Goal: Task Accomplishment & Management: Use online tool/utility

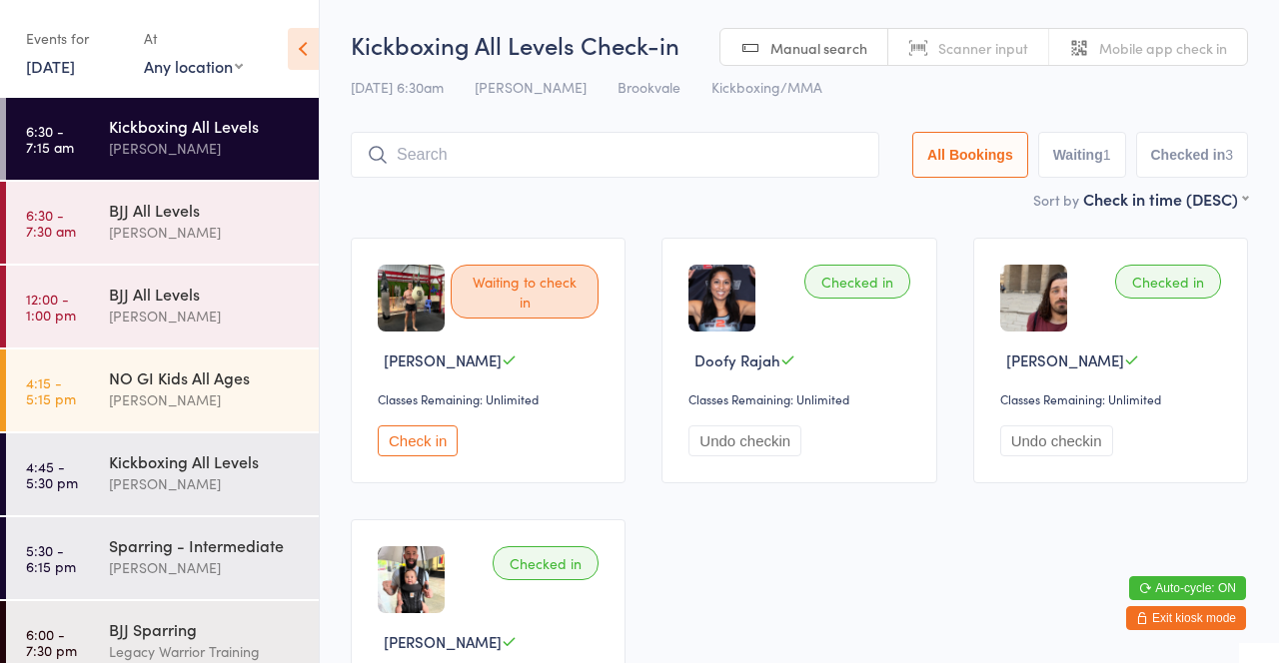
click at [237, 222] on div "Thiago Braga" at bounding box center [205, 232] width 193 height 23
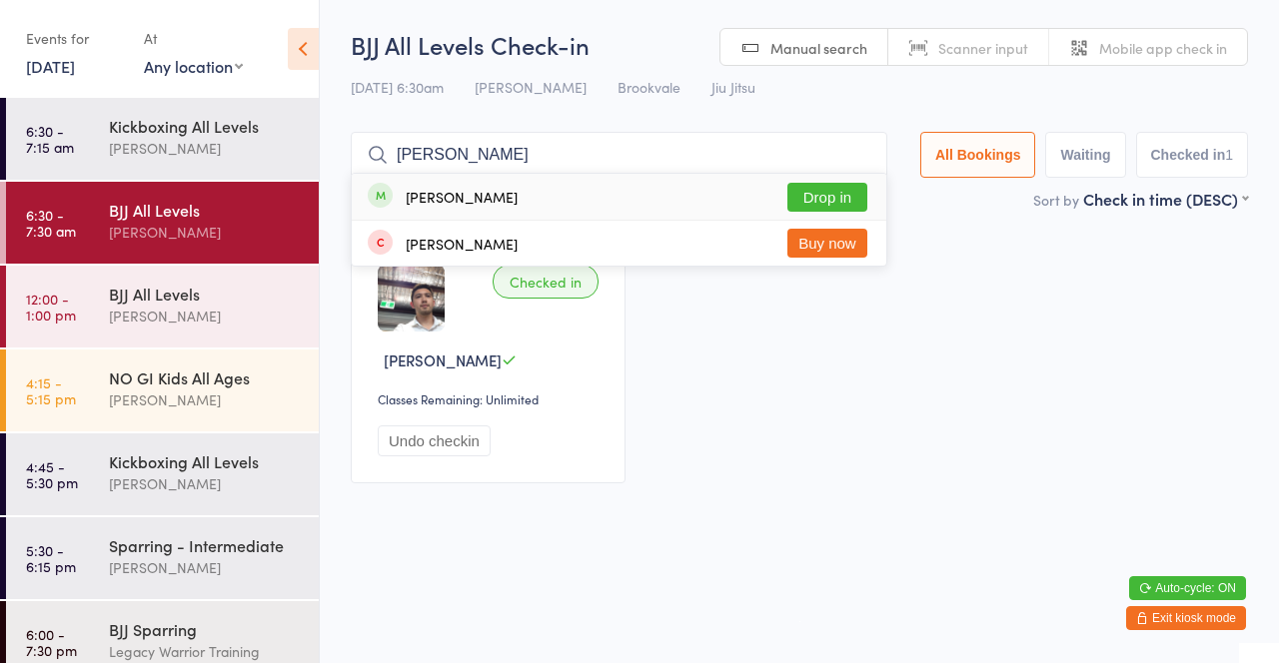
type input "Kenn"
click at [842, 209] on button "Drop in" at bounding box center [827, 197] width 80 height 29
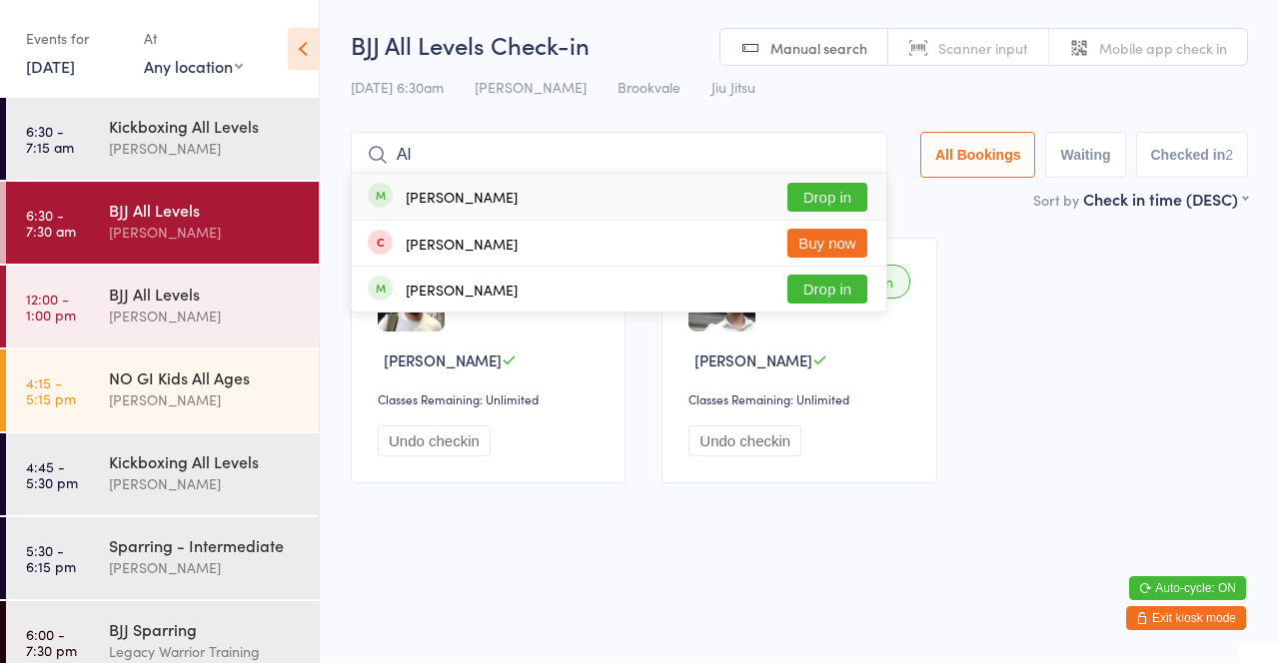
type input "A"
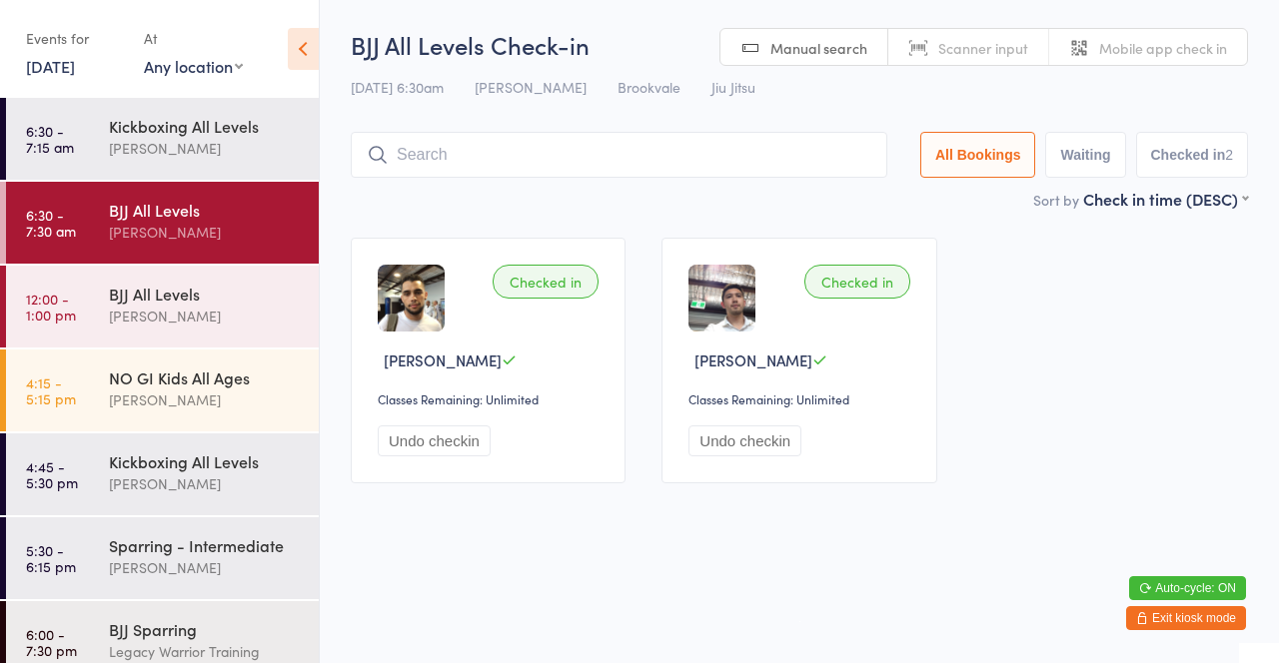
click at [599, 162] on input "search" at bounding box center [619, 155] width 537 height 46
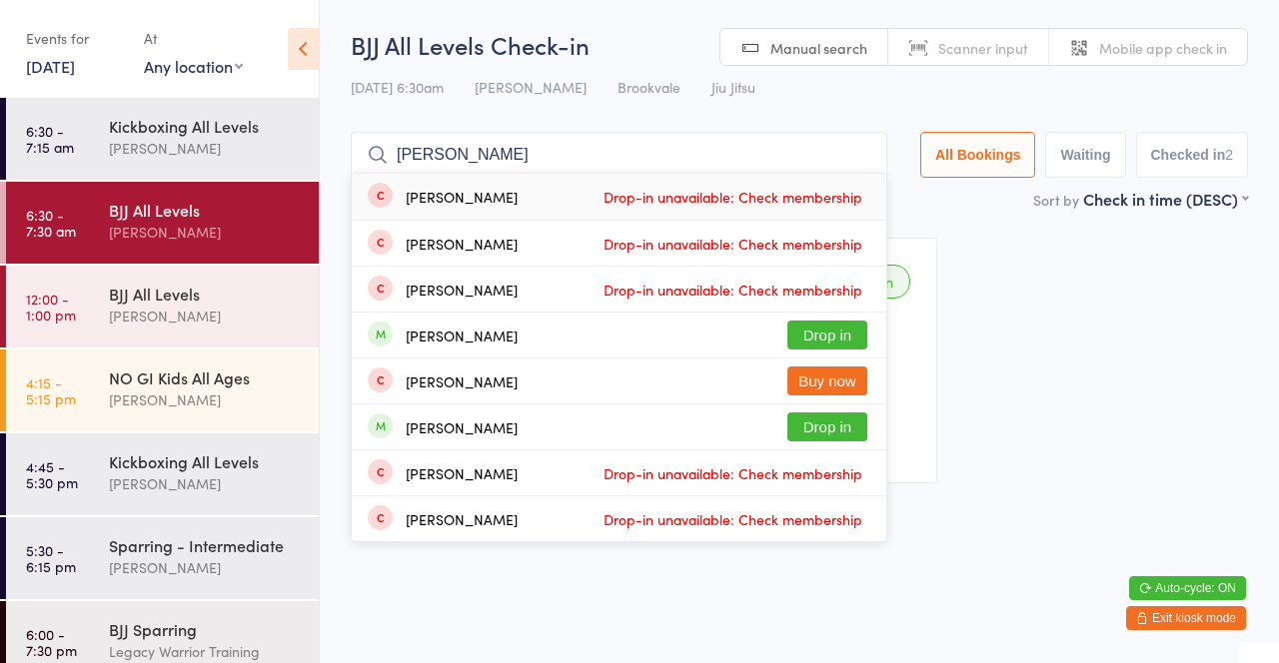
type input "Dean"
click at [923, 97] on div "15 Aug 6:30am Thiago Braga Brookvale Jiu Jitsu" at bounding box center [799, 87] width 897 height 33
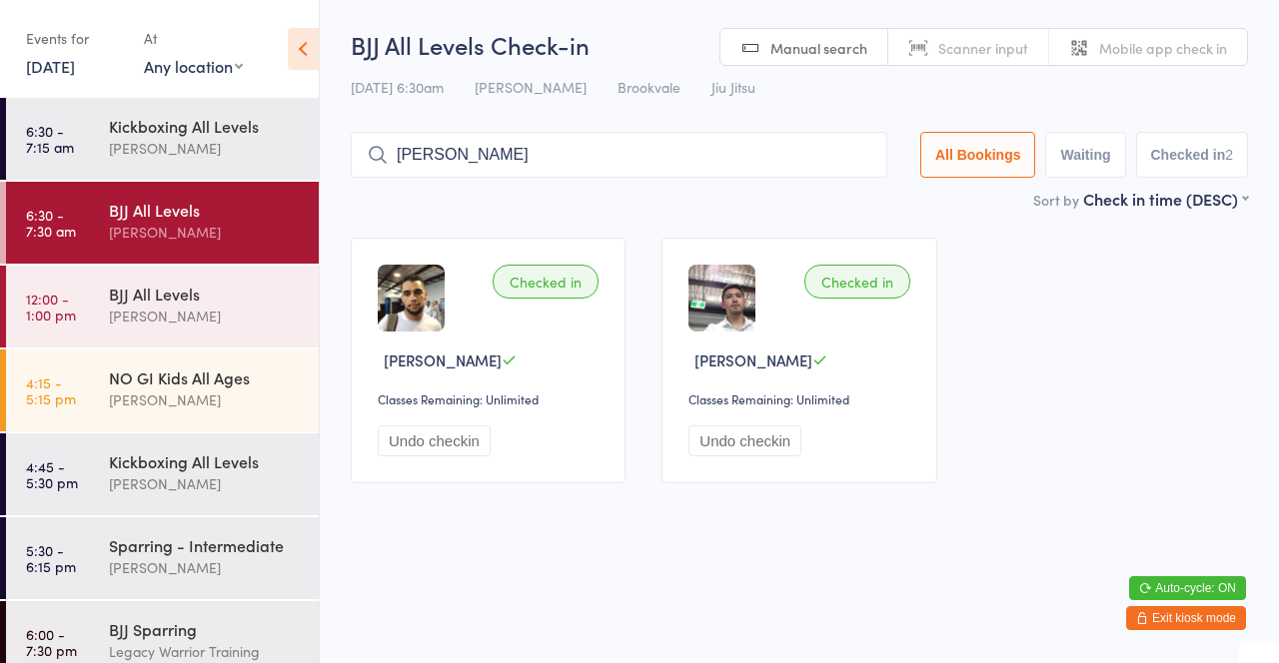
click at [307, 42] on icon at bounding box center [303, 49] width 31 height 42
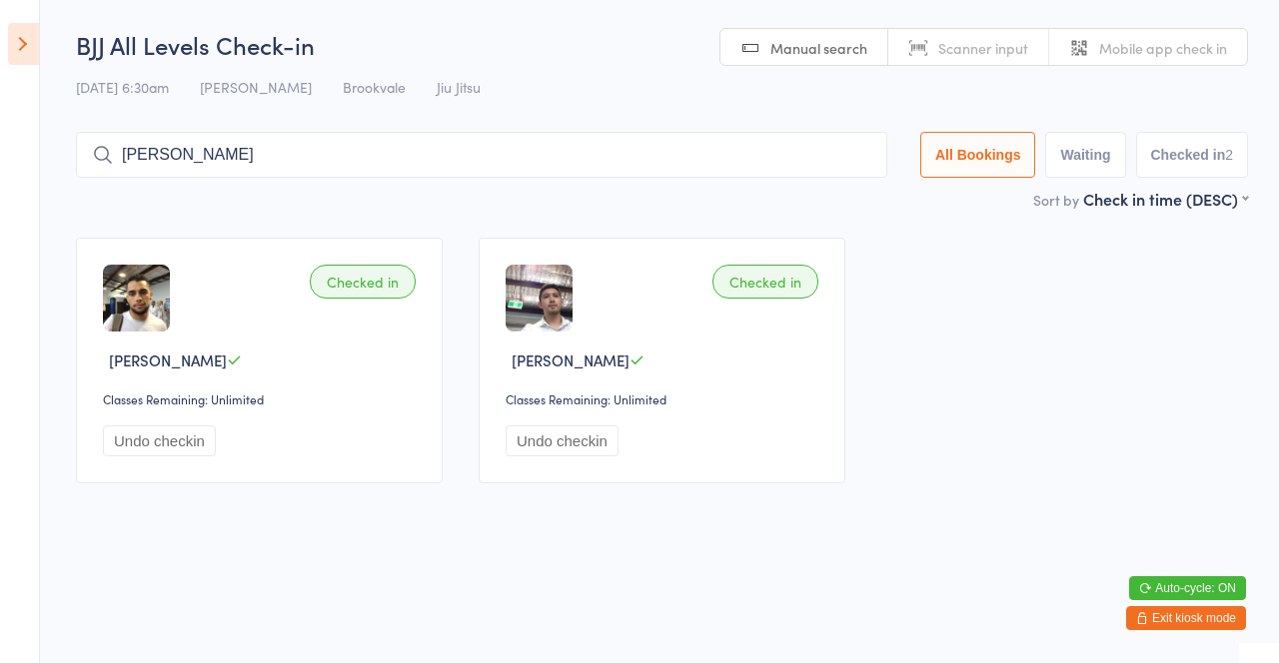
click at [1210, 617] on button "Exit kiosk mode" at bounding box center [1186, 618] width 120 height 24
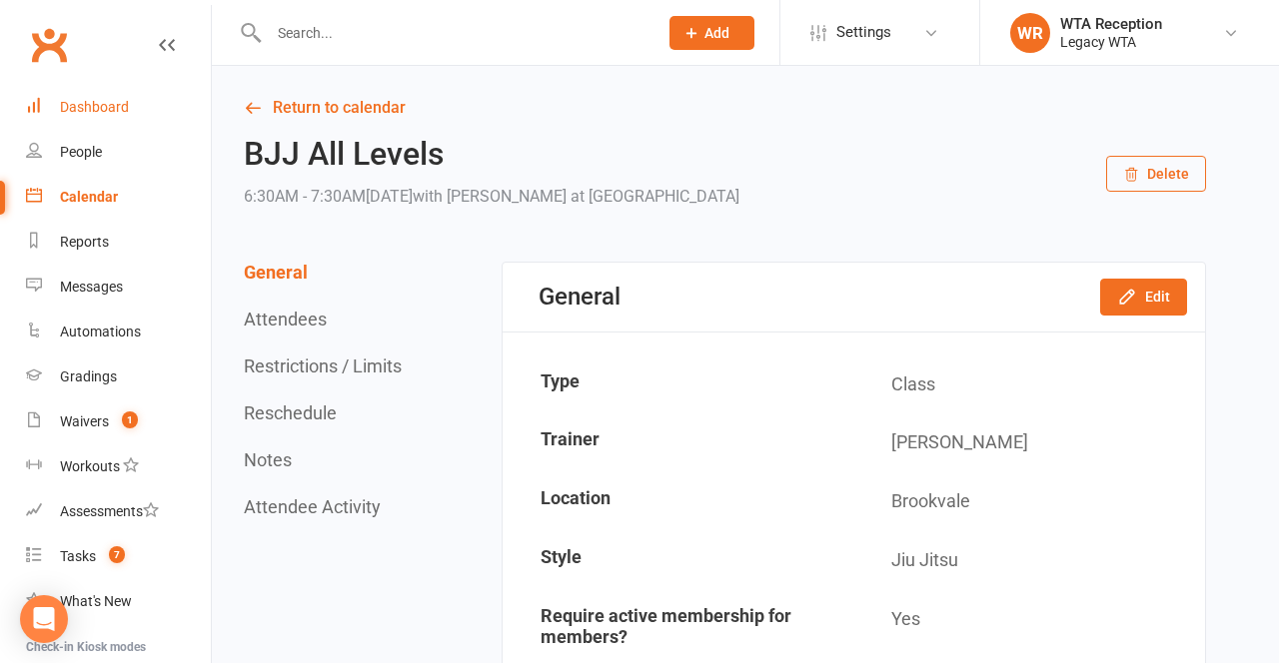
click at [121, 112] on div "Dashboard" at bounding box center [94, 107] width 69 height 16
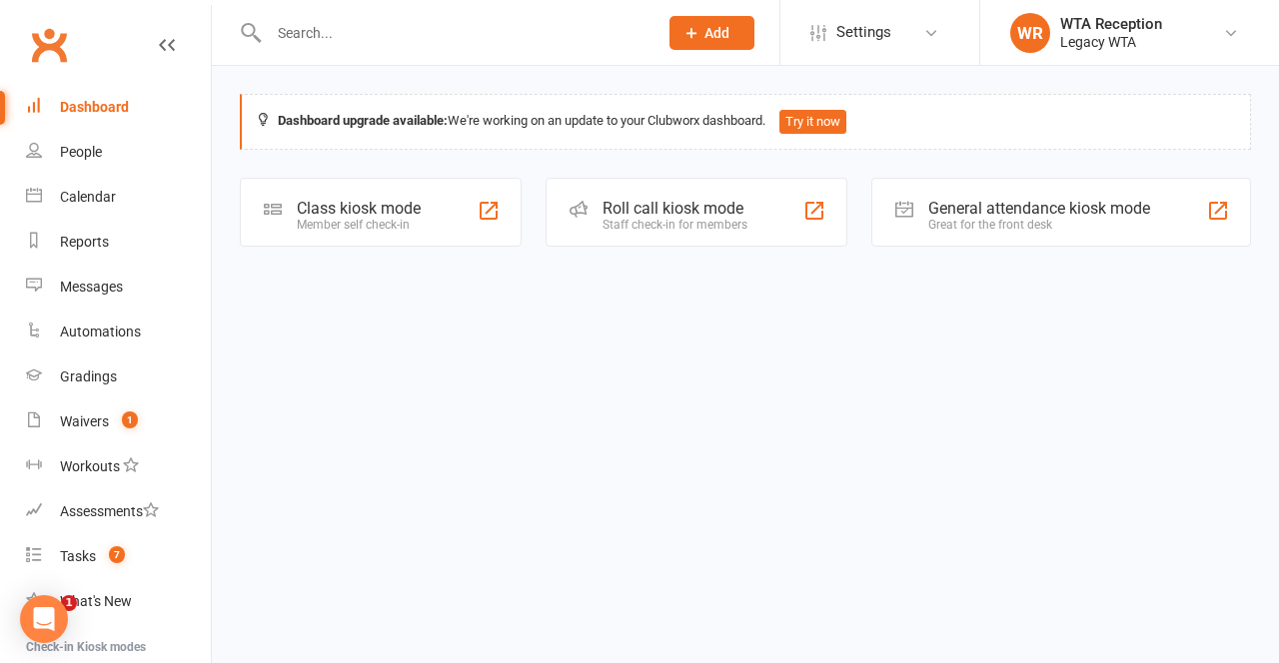
click at [676, 216] on div "Roll call kiosk mode" at bounding box center [674, 208] width 145 height 19
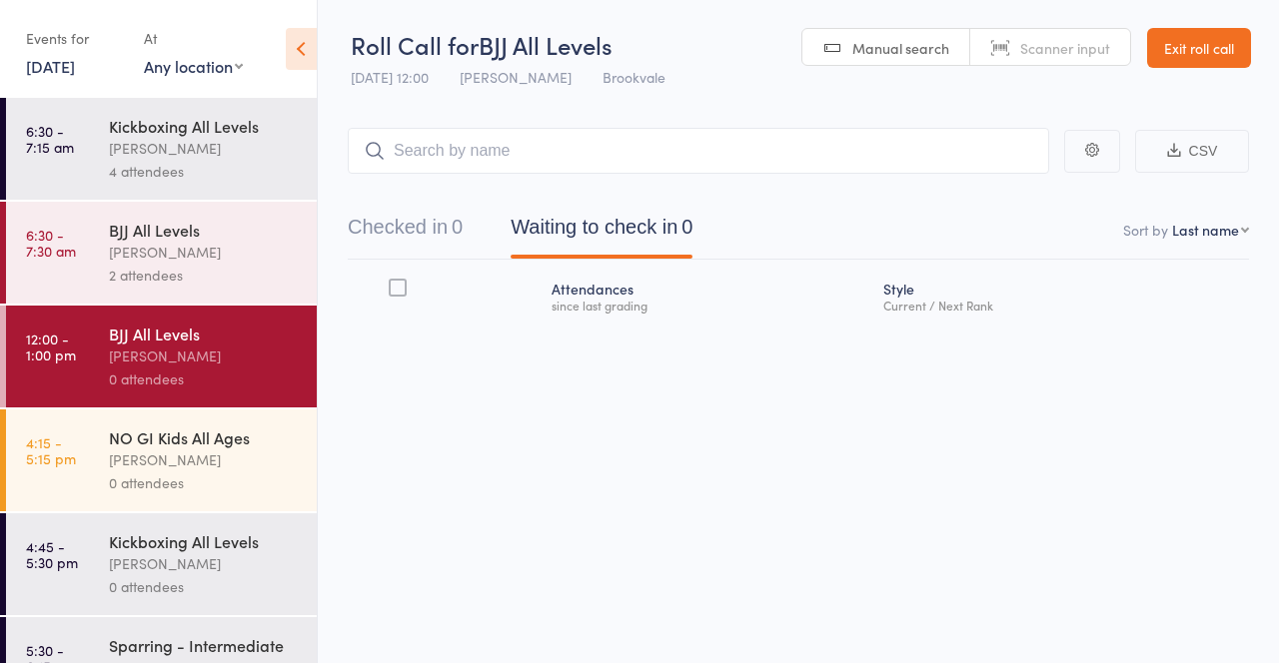
click at [246, 264] on div "2 attendees" at bounding box center [204, 275] width 191 height 23
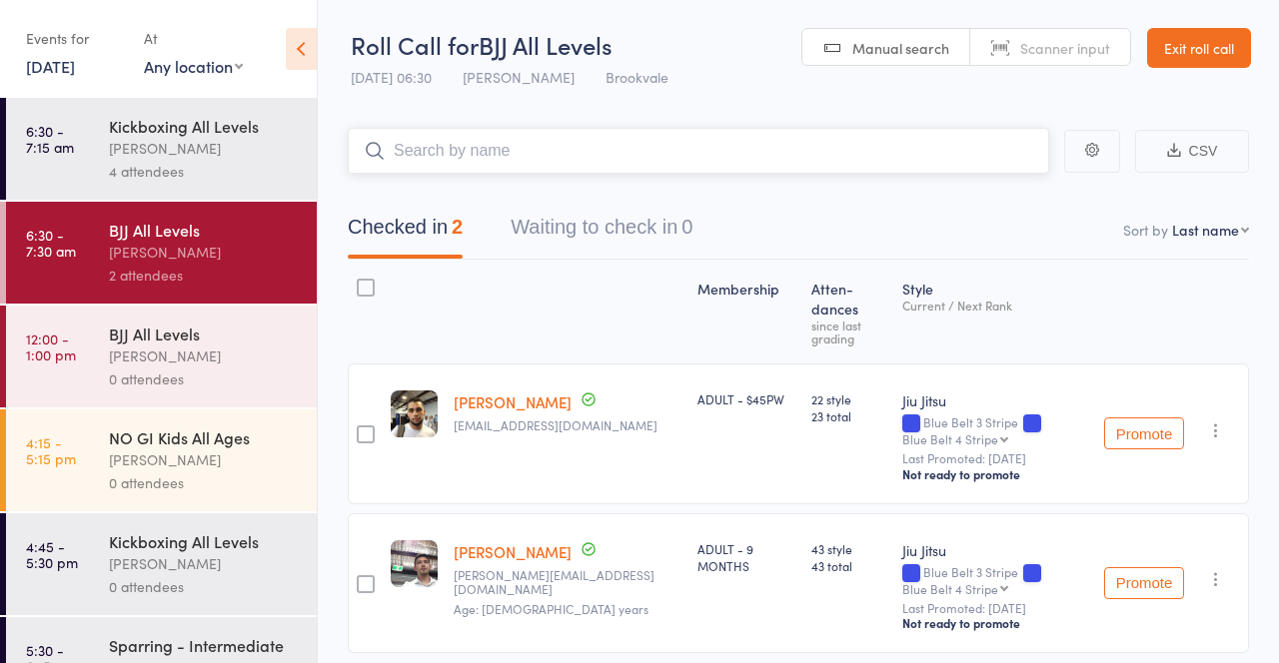
click at [985, 220] on nav "Checked in 2 Waiting to check in 0" at bounding box center [798, 232] width 949 height 53
click at [1209, 41] on link "Exit roll call" at bounding box center [1199, 48] width 104 height 40
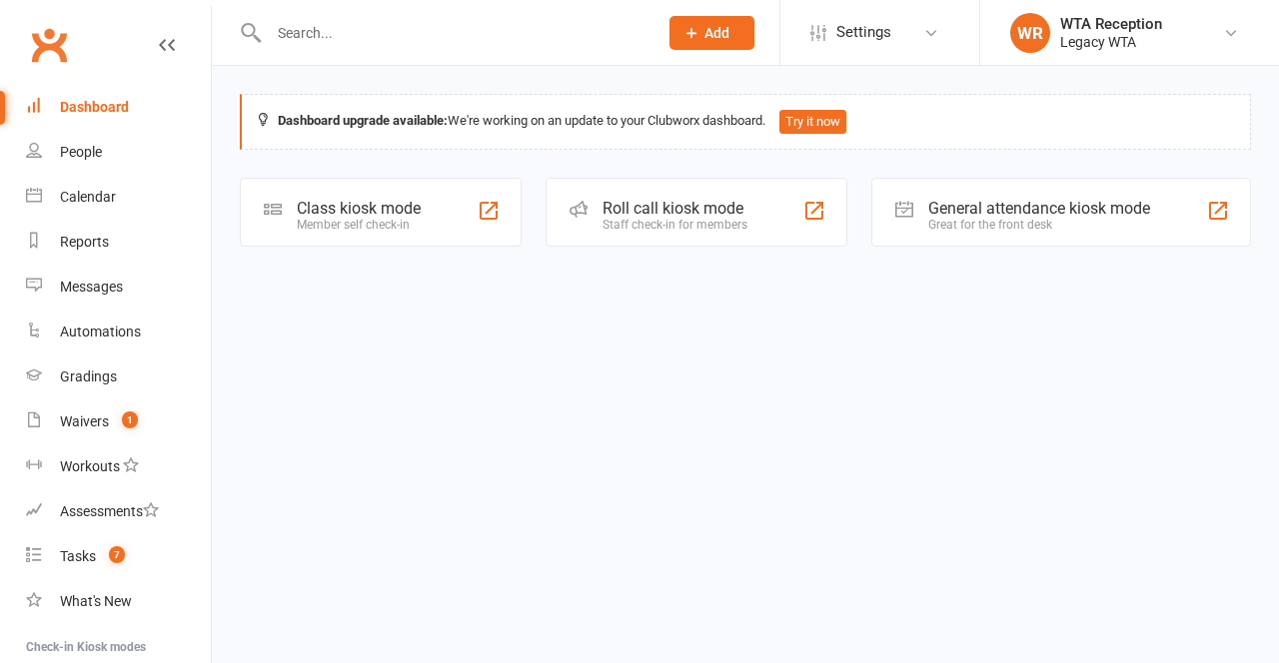
click at [465, 208] on div "Class kiosk mode Member self check-in" at bounding box center [381, 212] width 282 height 69
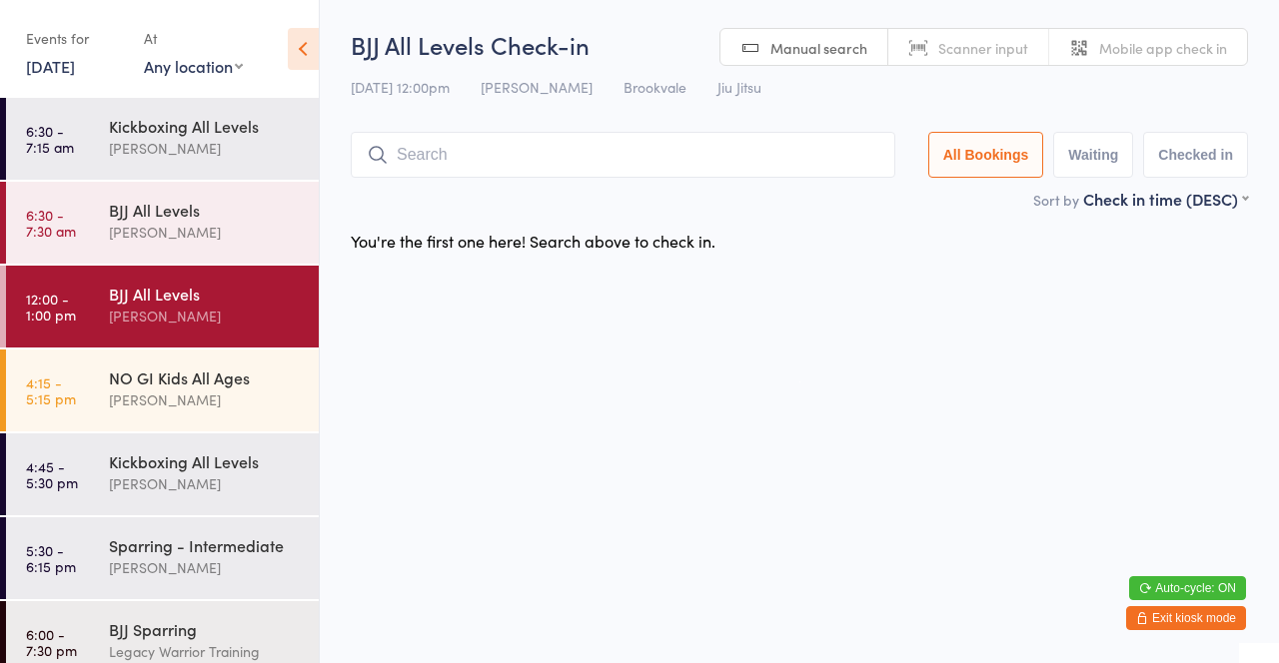
click at [196, 231] on div "[PERSON_NAME]" at bounding box center [205, 232] width 193 height 23
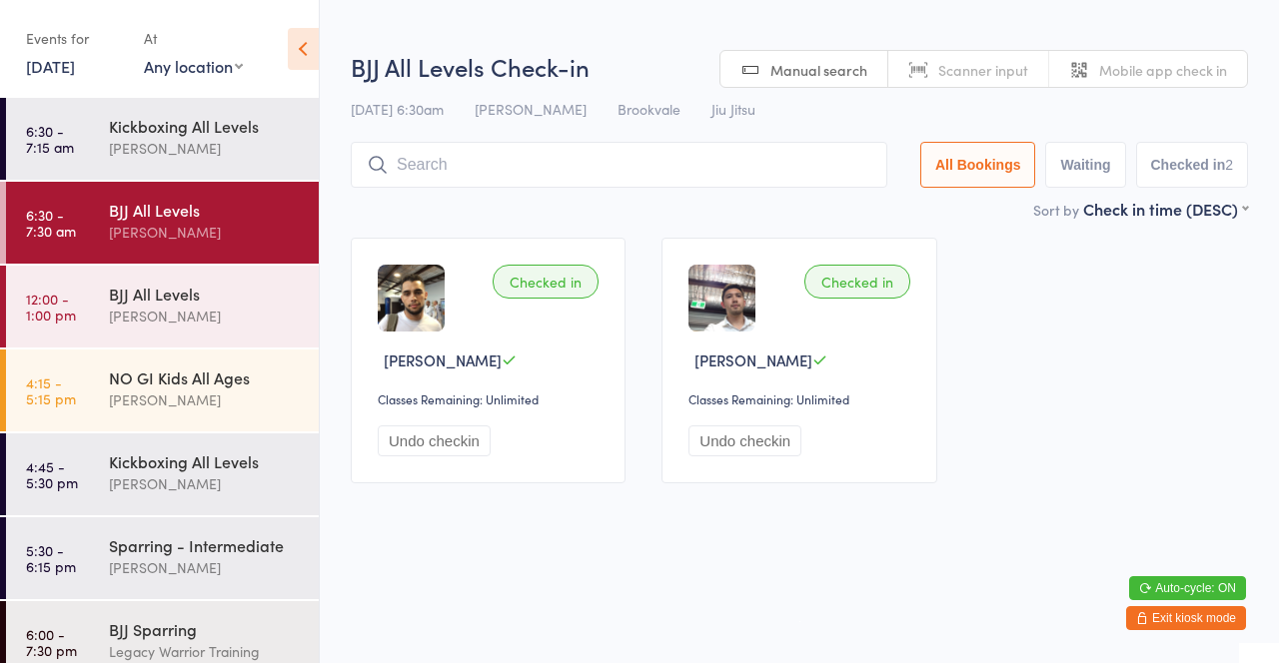
click at [542, 160] on input "search" at bounding box center [619, 165] width 537 height 46
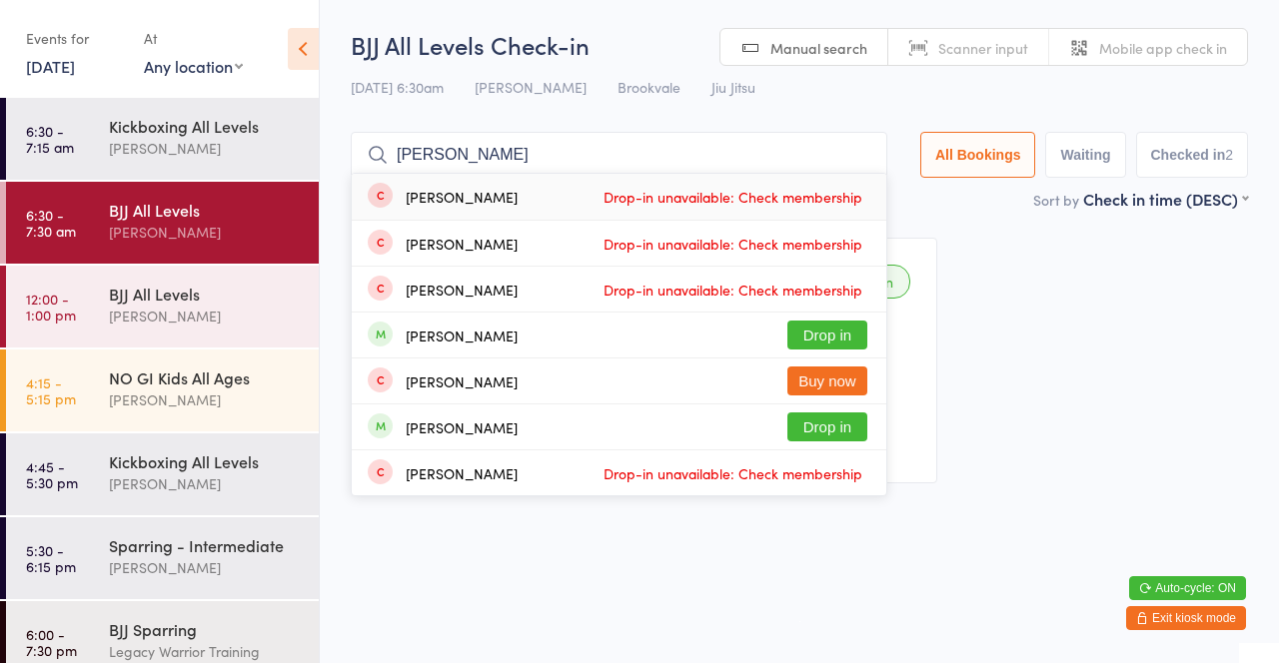
type input "Dean t"
click at [970, 253] on div "Checked in Kennedy Junio Classes Remaining: Unlimited Undo checkin Checked in A…" at bounding box center [799, 361] width 933 height 282
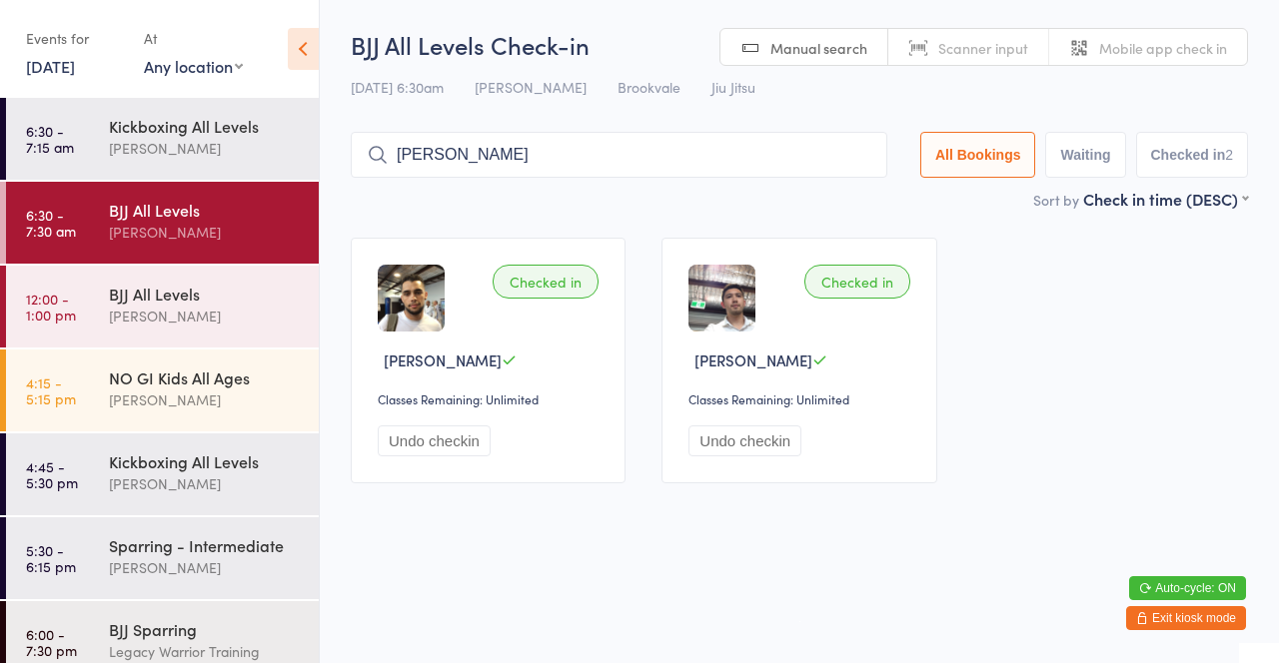
click at [248, 305] on div "[PERSON_NAME]" at bounding box center [205, 316] width 193 height 23
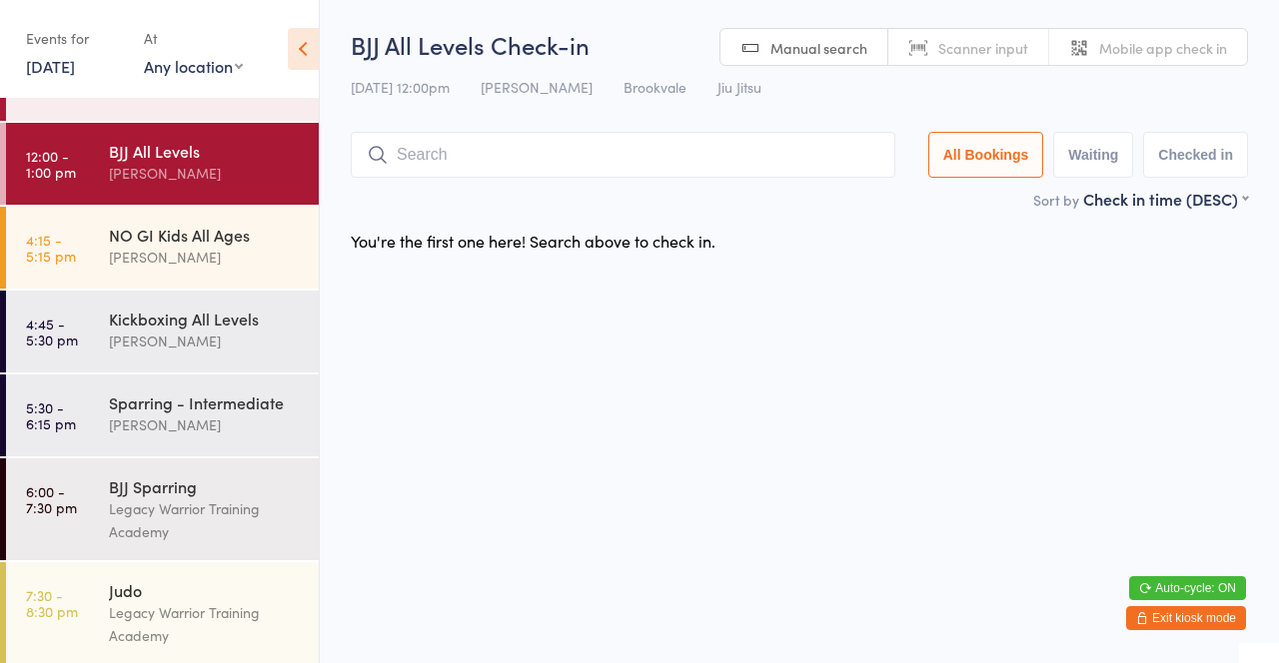
scroll to position [146, 0]
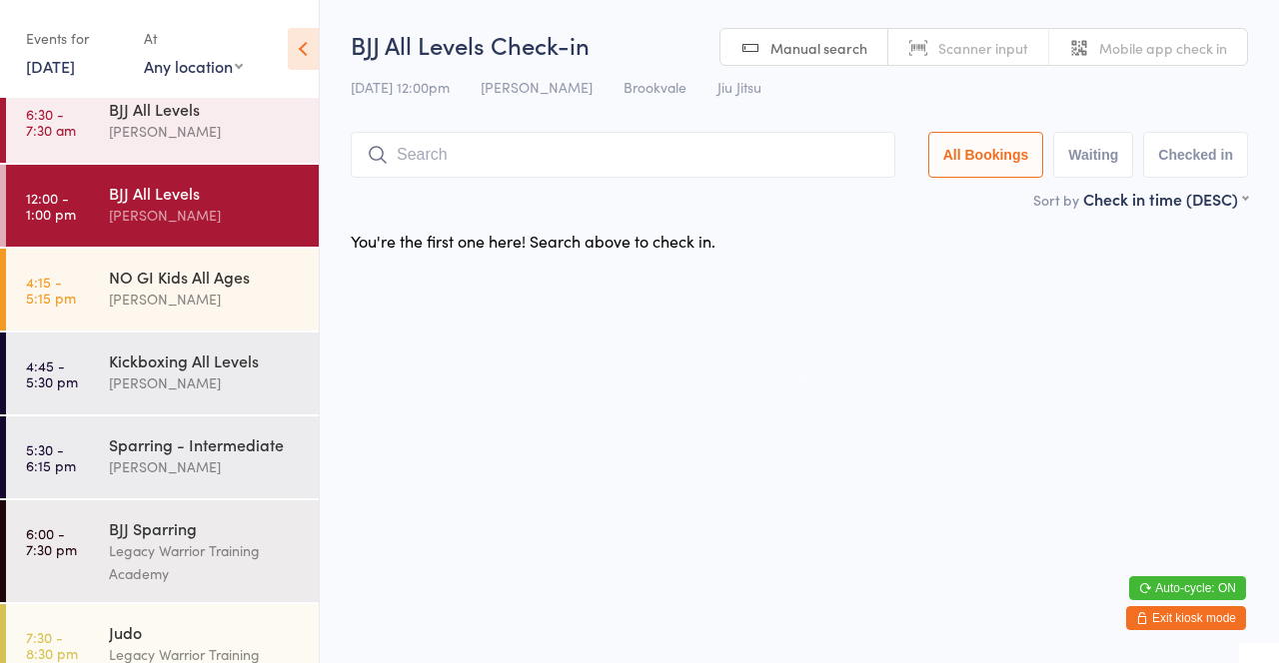
type input "J"
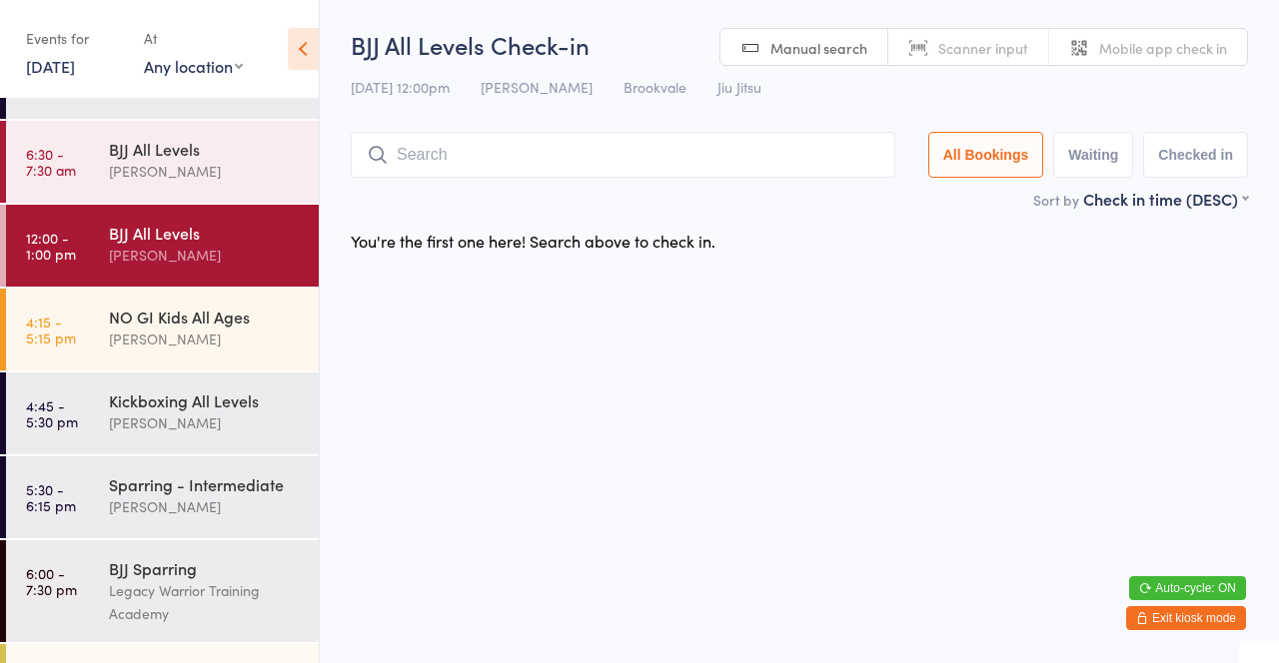
scroll to position [64, 0]
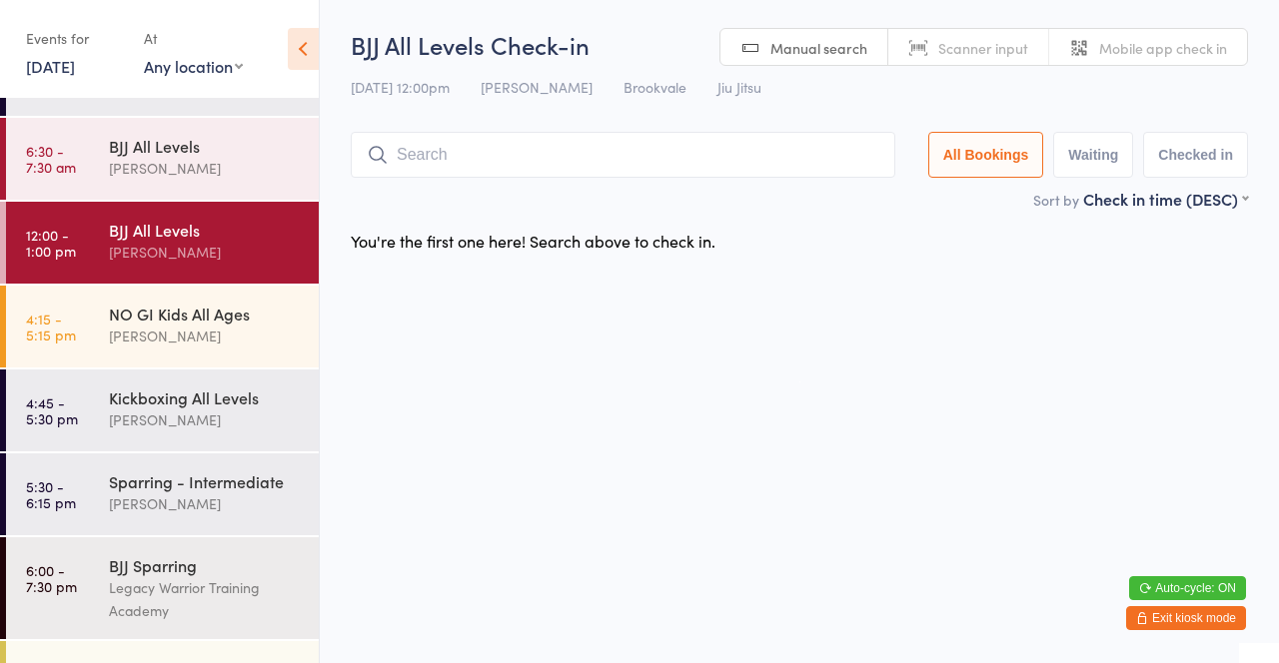
click at [226, 150] on div "BJJ All Levels" at bounding box center [205, 146] width 193 height 22
